Goal: Navigation & Orientation: Find specific page/section

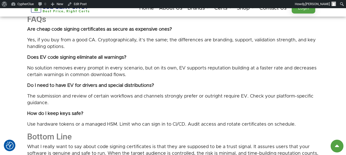
scroll to position [998, 0]
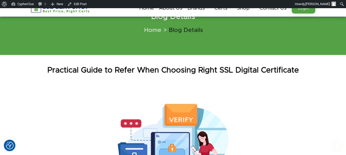
scroll to position [51, 0]
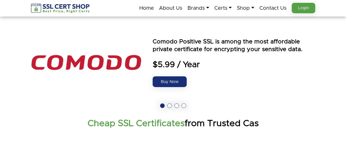
click at [229, 7] on link "Certs" at bounding box center [222, 8] width 17 height 11
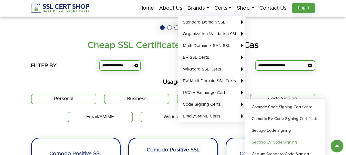
scroll to position [102, 0]
